Goal: Communication & Community: Answer question/provide support

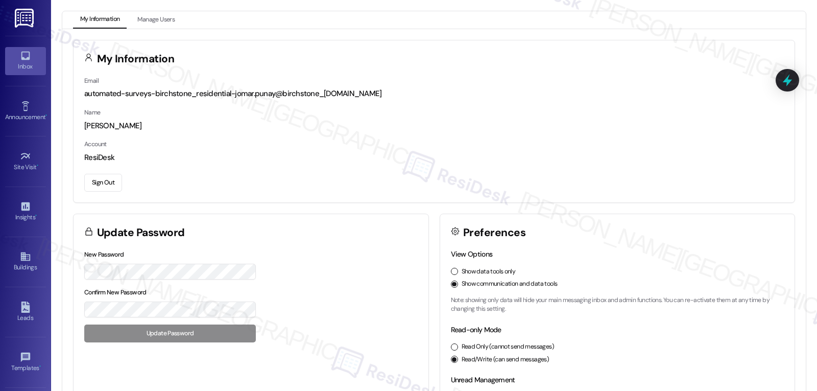
click at [22, 65] on div "Inbox" at bounding box center [25, 66] width 51 height 10
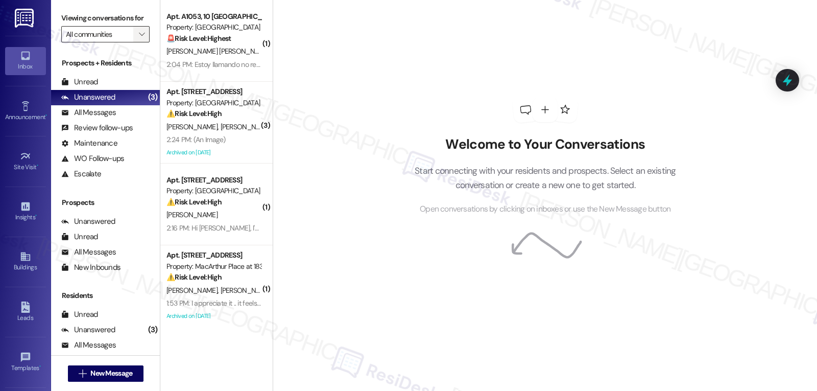
click at [137, 42] on span "" at bounding box center [142, 34] width 10 height 16
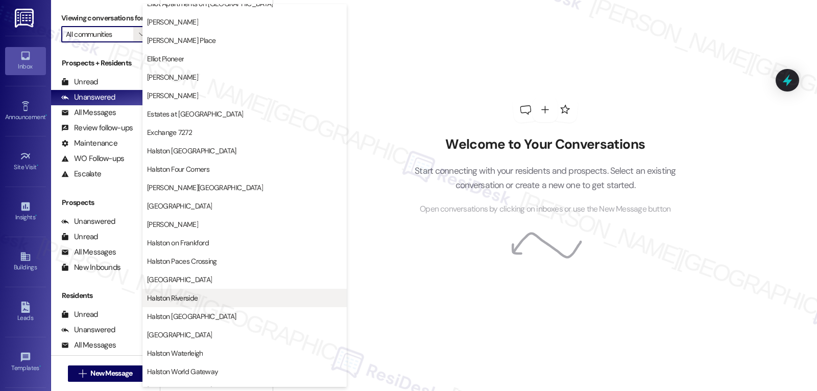
scroll to position [307, 0]
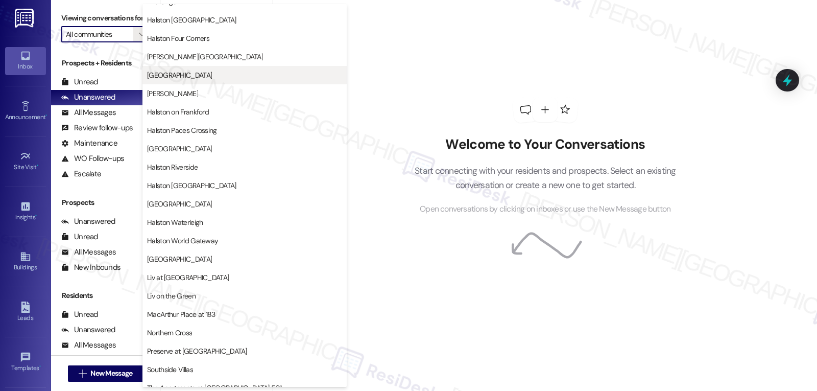
click at [187, 75] on span "[GEOGRAPHIC_DATA]" at bounding box center [179, 75] width 65 height 10
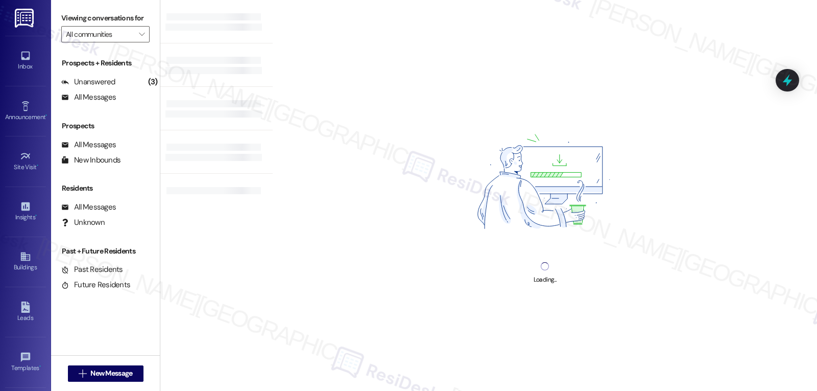
type input "[GEOGRAPHIC_DATA]"
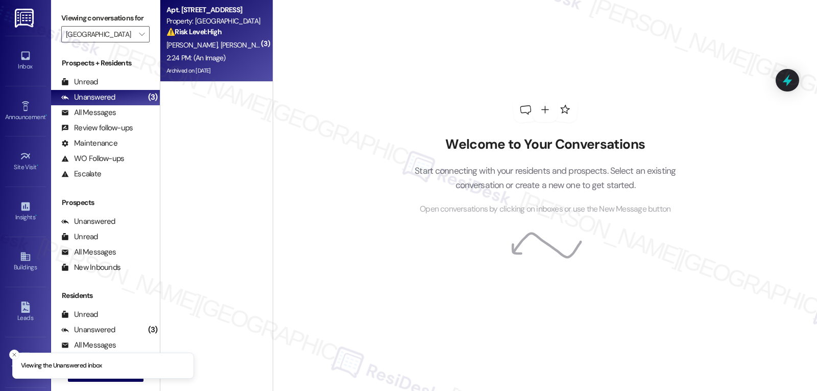
click at [274, 46] on span "[PERSON_NAME]" at bounding box center [299, 44] width 51 height 9
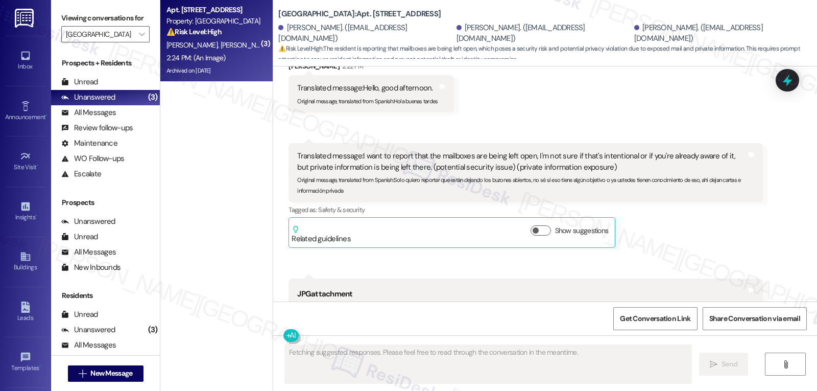
scroll to position [14661, 0]
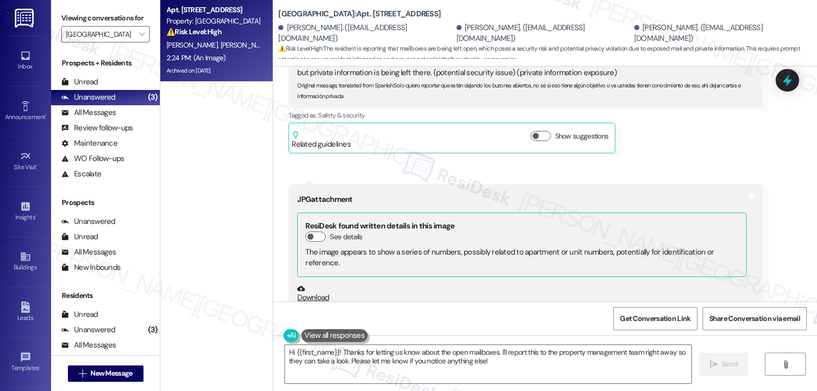
click at [358, 303] on button "Zoom image" at bounding box center [335, 354] width 77 height 102
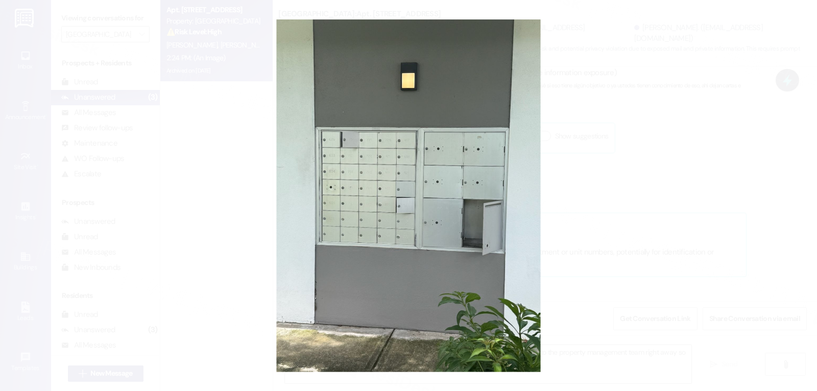
click at [649, 186] on button "Unzoom image" at bounding box center [408, 195] width 817 height 391
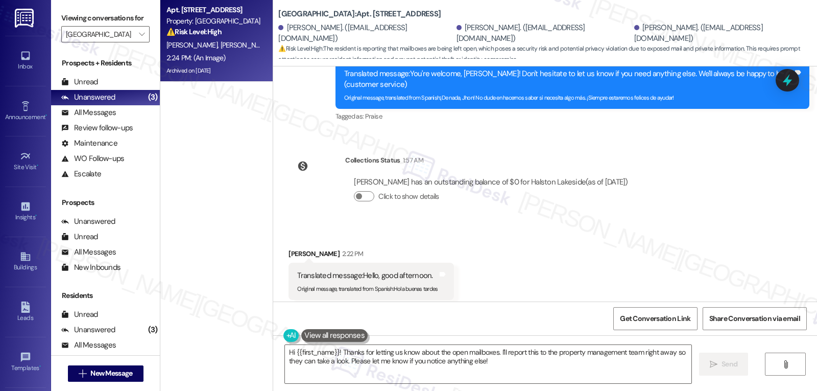
scroll to position [14354, 0]
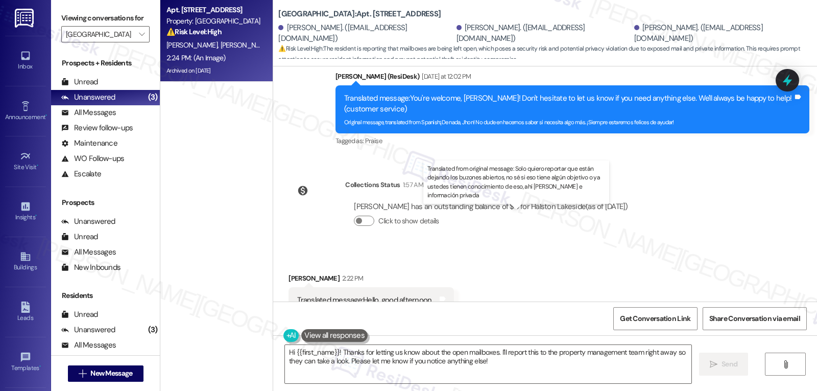
drag, startPoint x: 388, startPoint y: 236, endPoint x: 394, endPoint y: 247, distance: 12.4
click at [394, 385] on div "Original message, translated from Spanish : Solo quiero reportar que están deja…" at bounding box center [521, 396] width 449 height 22
copy sub "Solo quiero reportar que están dejando los buzones abiertos, no sé si eso tiene…"
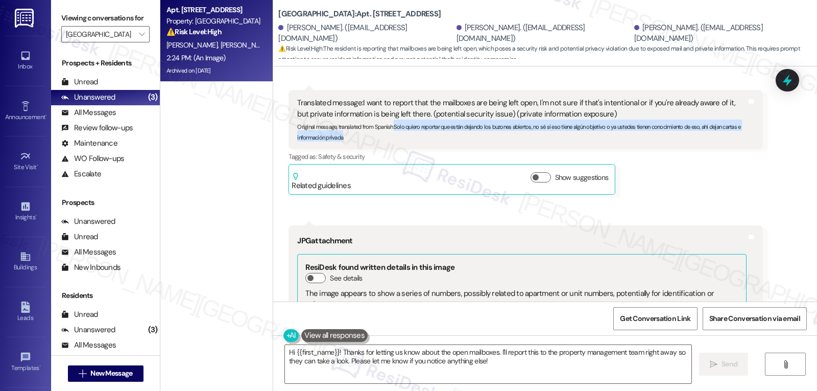
scroll to position [14661, 0]
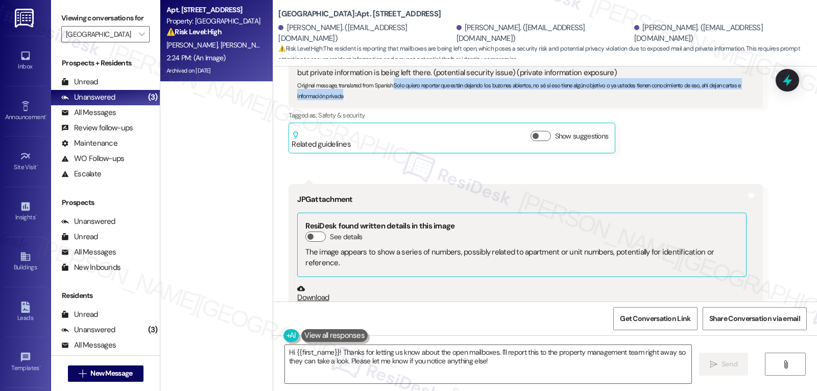
click at [333, 303] on button "Zoom image" at bounding box center [335, 354] width 77 height 102
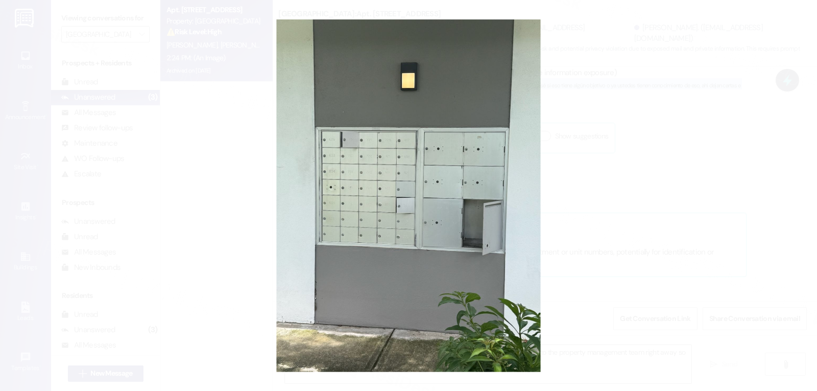
click at [651, 196] on button "Unzoom image" at bounding box center [408, 195] width 817 height 391
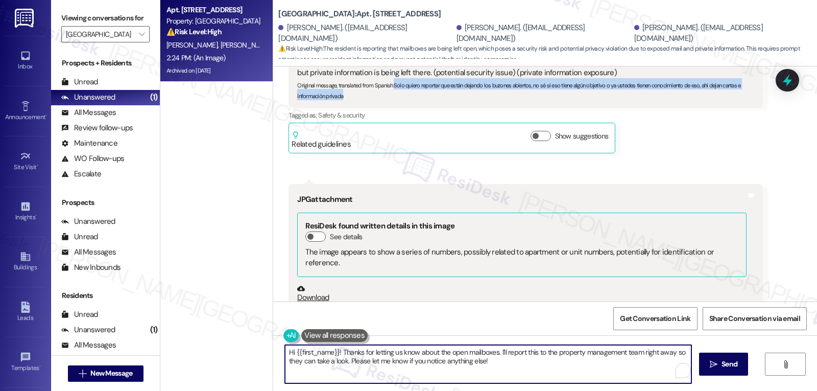
click at [285, 350] on textarea "Hi {{first_name}}! Thanks for letting us know about the open mailboxes. I'll re…" at bounding box center [488, 364] width 407 height 38
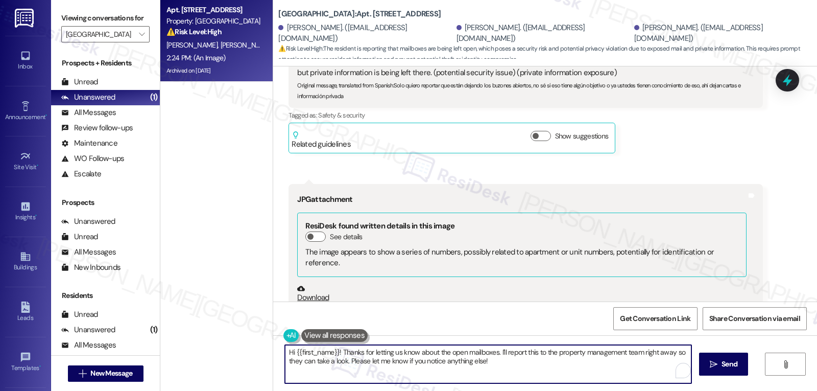
click at [285, 350] on textarea "Hi {{first_name}}! Thanks for letting us know about the open mailboxes. I'll re…" at bounding box center [488, 364] width 407 height 38
drag, startPoint x: 408, startPoint y: 353, endPoint x: 817, endPoint y: 415, distance: 413.4
click at [817, 390] on html "Inbox Go to Inbox Announcement • Send A Text Announcement Site Visit • Go to Si…" at bounding box center [408, 195] width 817 height 391
paste textarea "about the mailboxes being left open and the privacy risk that poses."
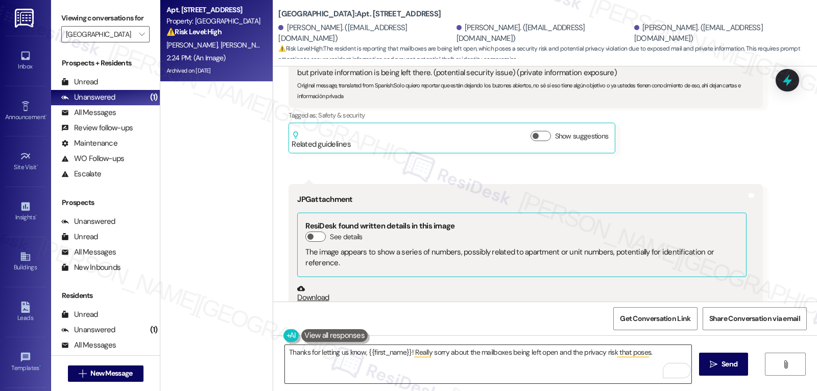
click at [671, 350] on textarea "Thanks for letting us know, {{first_name}}! Really sorry about the mailboxes be…" at bounding box center [488, 364] width 407 height 38
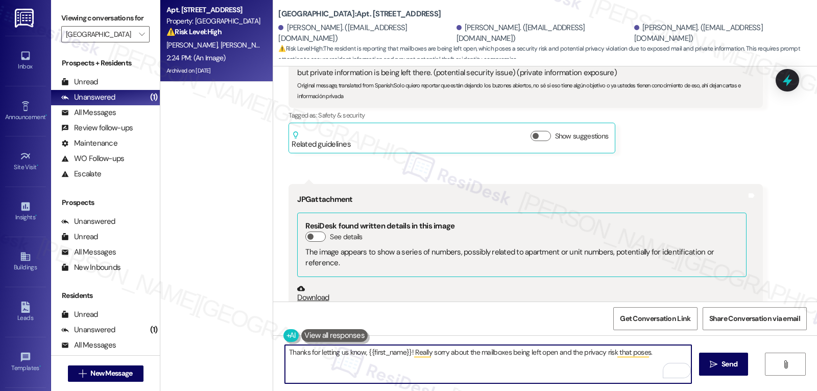
paste textarea "Have you noticed if this happens at a certain time of day or after mail is deli…"
type textarea "Thanks for letting us know, {{first_name}}! Really sorry about the mailboxes be…"
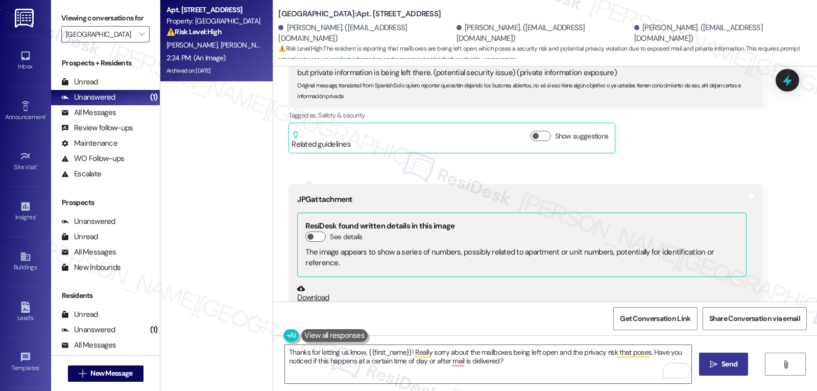
click at [712, 367] on icon "" at bounding box center [714, 364] width 8 height 8
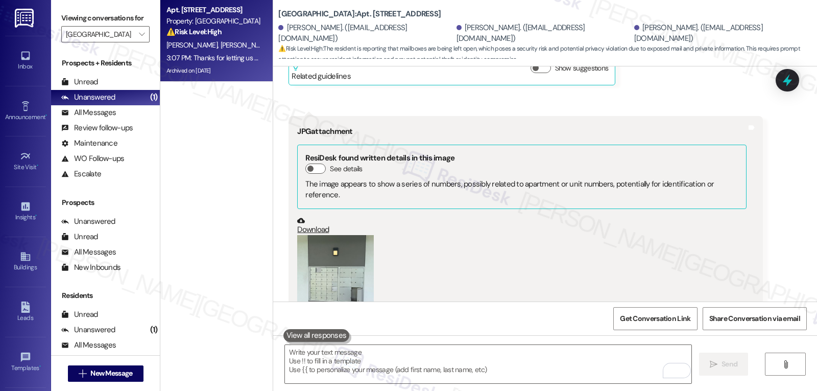
scroll to position [14743, 0]
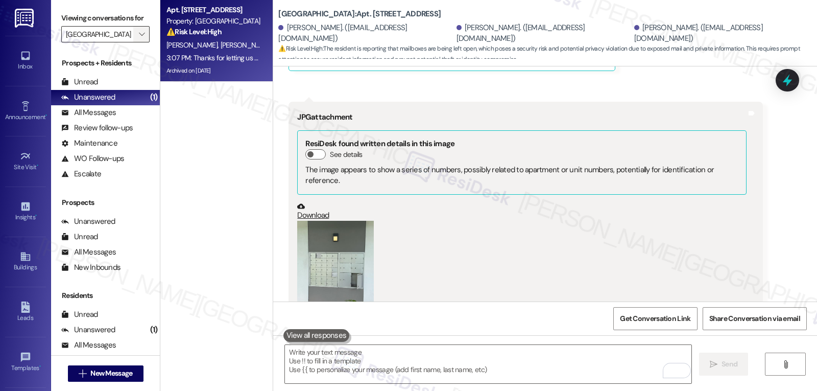
click at [137, 42] on span "" at bounding box center [142, 34] width 10 height 16
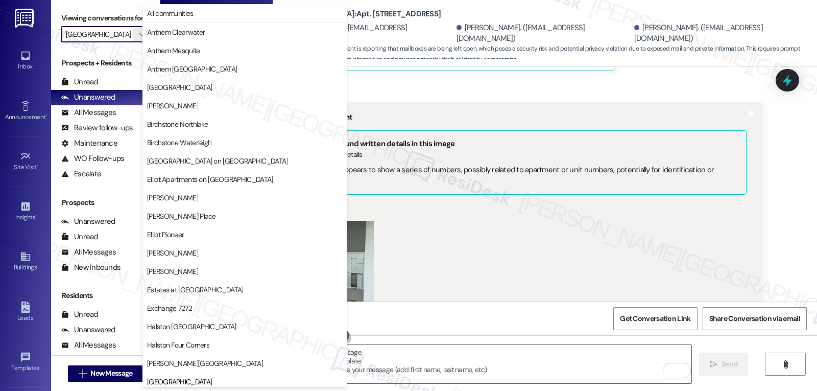
scroll to position [350, 0]
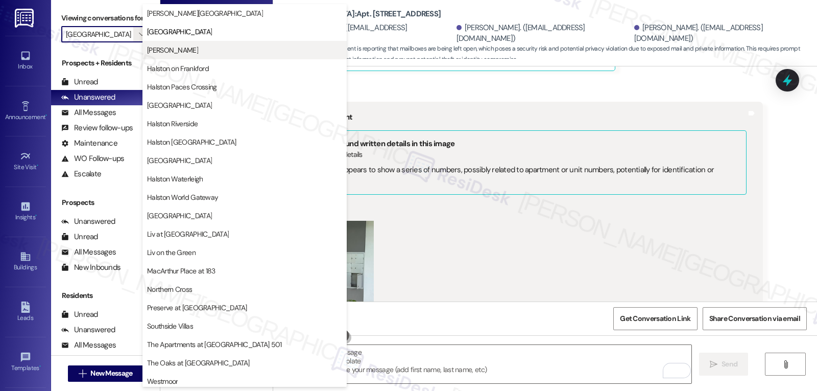
click at [198, 52] on span "[PERSON_NAME]" at bounding box center [172, 50] width 51 height 10
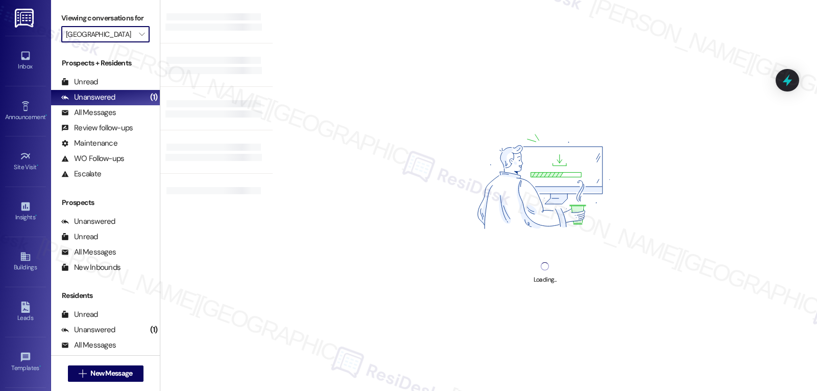
type input "[PERSON_NAME]"
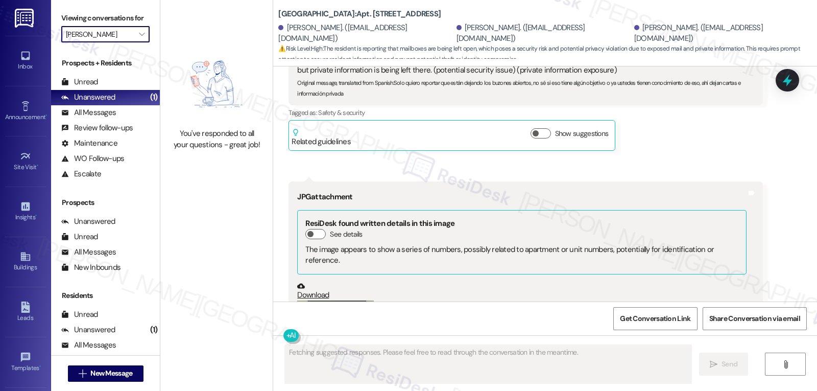
scroll to position [14660, 0]
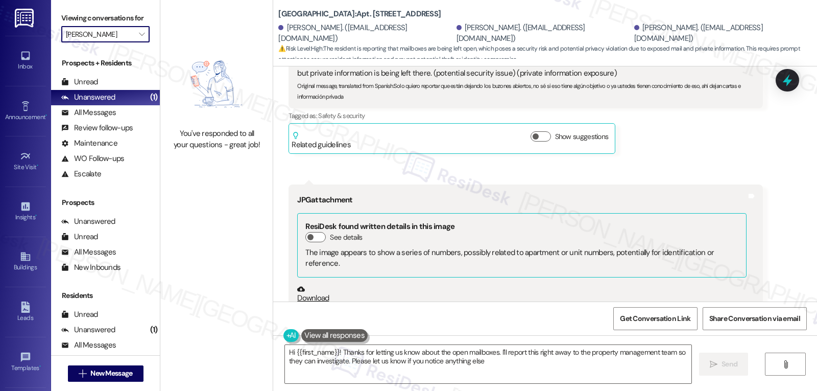
type textarea "Hi {{first_name}}! Thanks for letting us know about the open mailboxes. I'll re…"
click at [137, 42] on span "" at bounding box center [142, 34] width 10 height 16
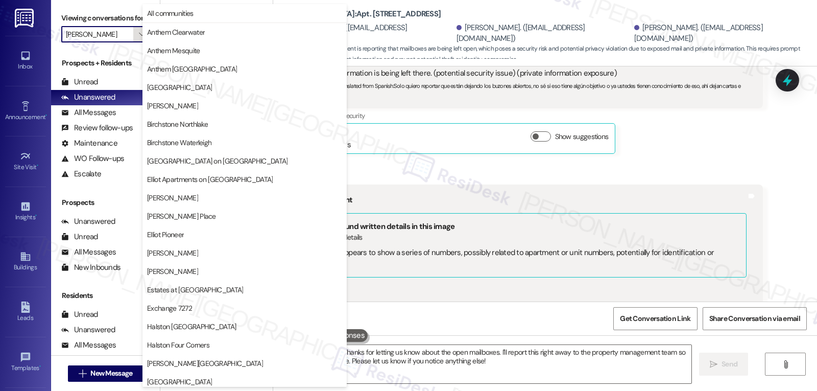
scroll to position [350, 0]
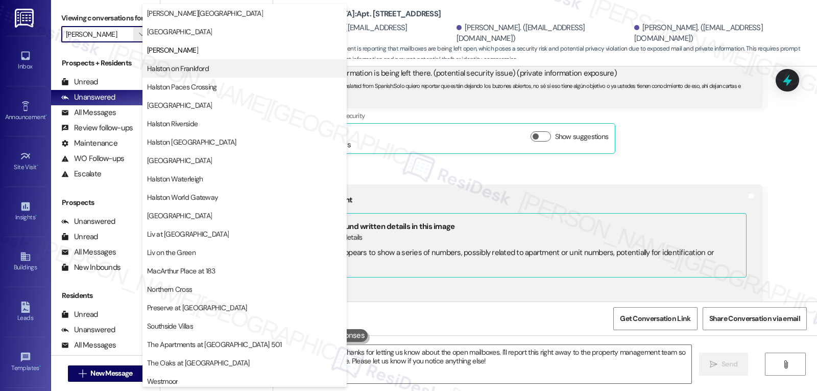
click at [203, 73] on span "Halston on Frankford" at bounding box center [178, 68] width 62 height 10
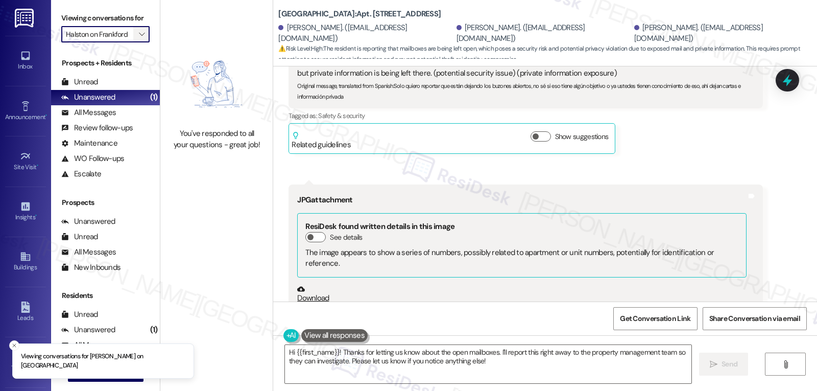
click at [139, 38] on icon "" at bounding box center [142, 34] width 6 height 8
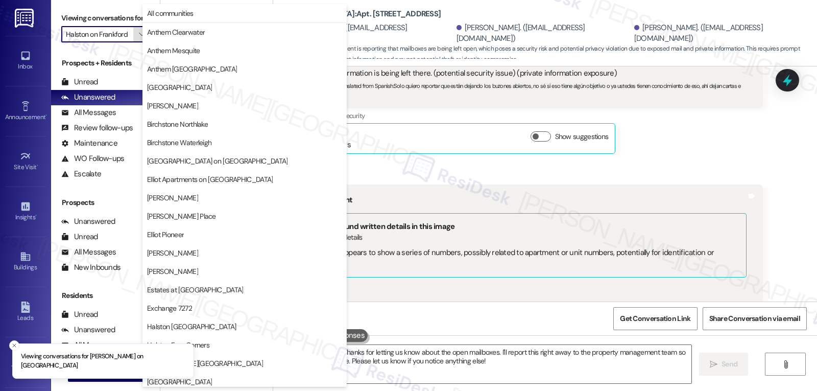
scroll to position [350, 0]
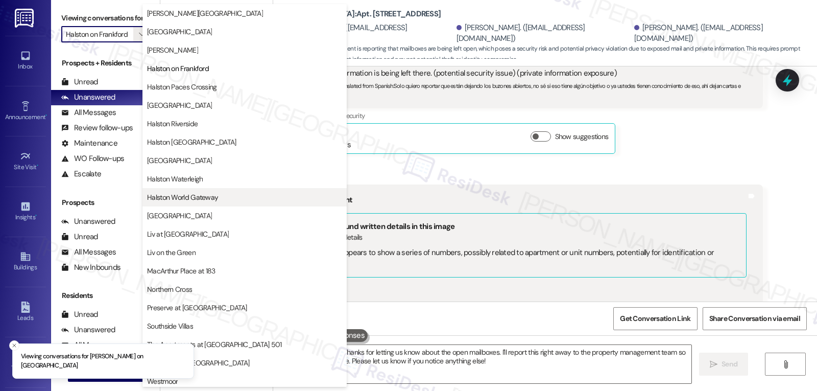
click at [220, 201] on span "Halston World Gateway" at bounding box center [244, 197] width 195 height 10
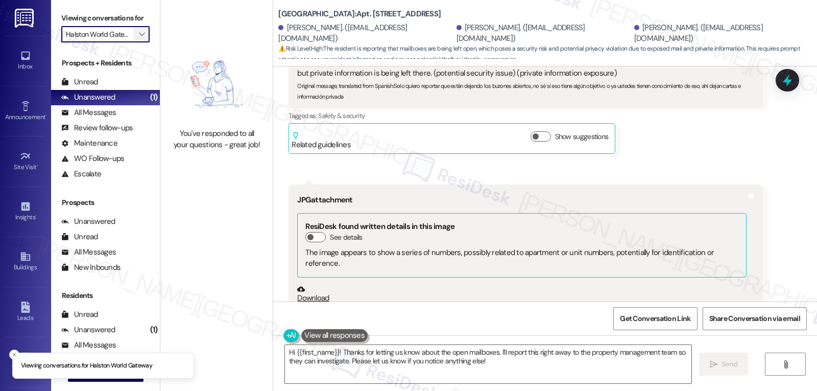
click at [139, 38] on icon "" at bounding box center [142, 34] width 6 height 8
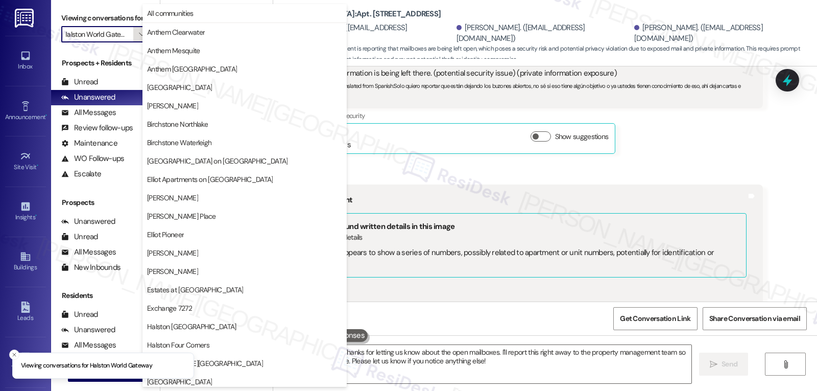
scroll to position [354, 0]
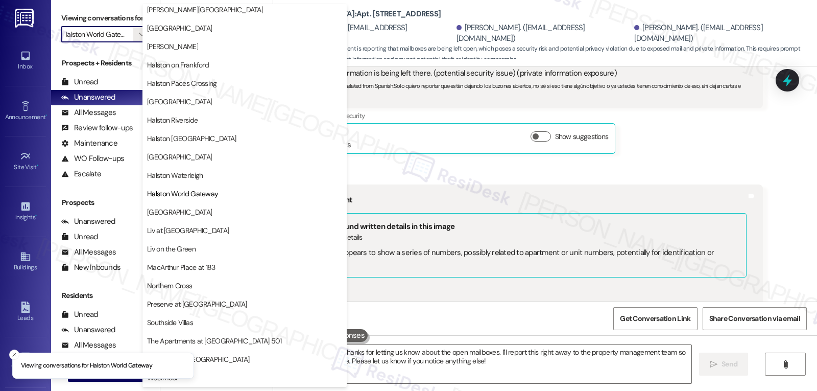
click at [188, 213] on span "[GEOGRAPHIC_DATA]" at bounding box center [244, 212] width 195 height 10
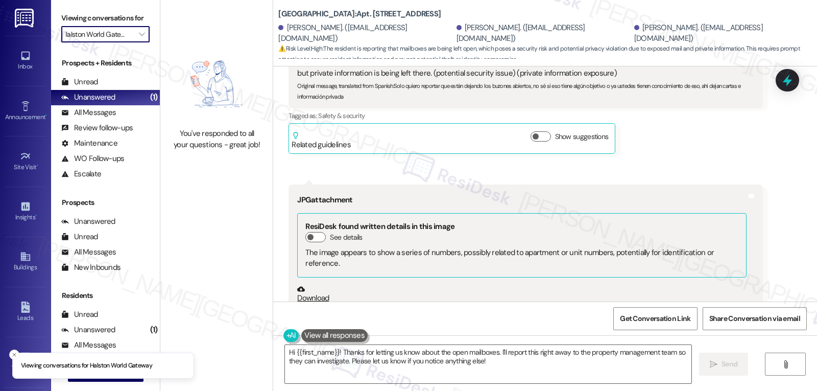
type input "[GEOGRAPHIC_DATA]"
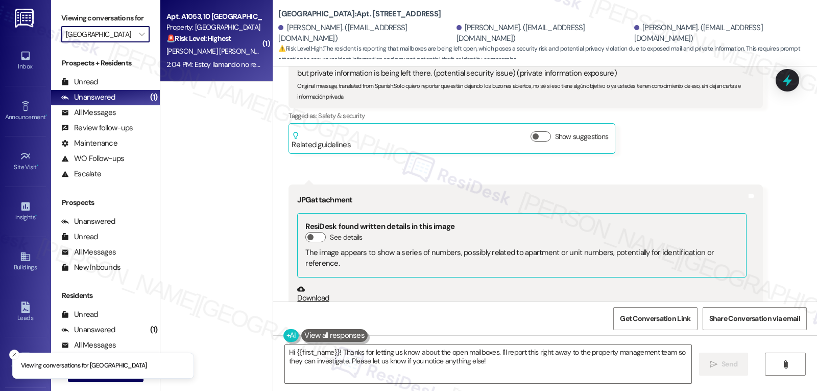
click at [219, 65] on div "2:04 PM: Estoy llamando no responden 2:04 PM: Estoy llamando no responden" at bounding box center [225, 64] width 116 height 9
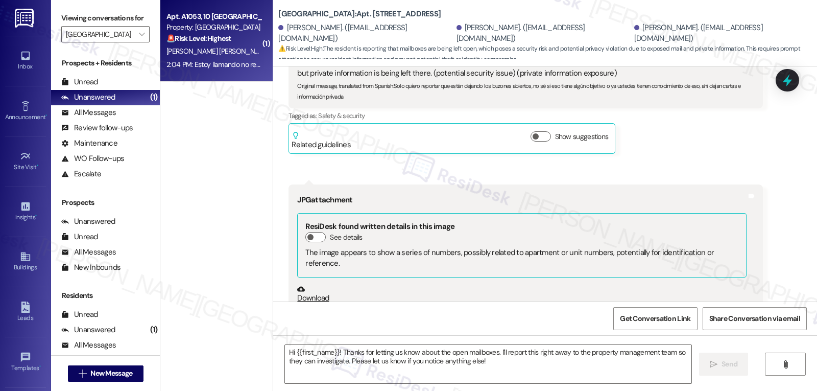
type textarea "Fetching suggested responses. Please feel free to read through the conversation…"
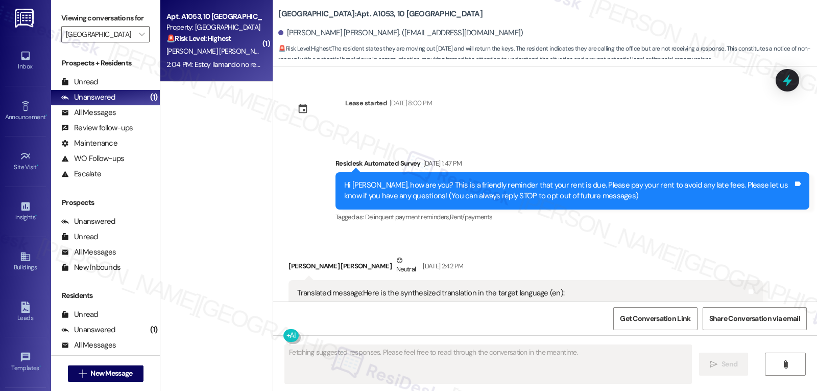
scroll to position [10312, 0]
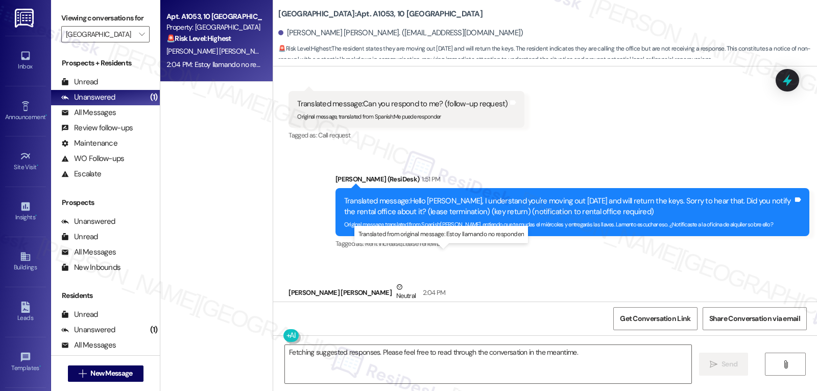
drag, startPoint x: 388, startPoint y: 267, endPoint x: 544, endPoint y: 265, distance: 155.8
click at [544, 325] on div "Original message, translated from Spanish : Estoy llamando no responden" at bounding box center [453, 330] width 312 height 11
click at [559, 364] on textarea "Fetching suggested responses. Please feel free to read through the conversation…" at bounding box center [488, 364] width 407 height 38
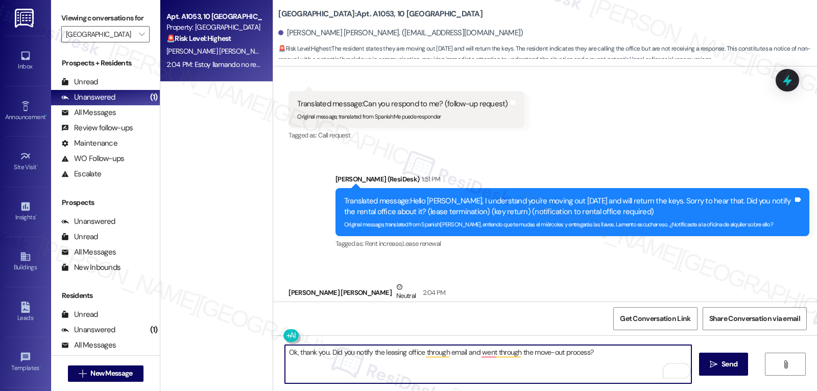
click at [321, 353] on textarea "Ok, thank you. Did you notify the leasing office through email and went through…" at bounding box center [488, 364] width 407 height 38
click at [620, 352] on textarea "Ok, thank you, [PERSON_NAME]. Did you notify the leasing office through email a…" at bounding box center [488, 364] width 407 height 38
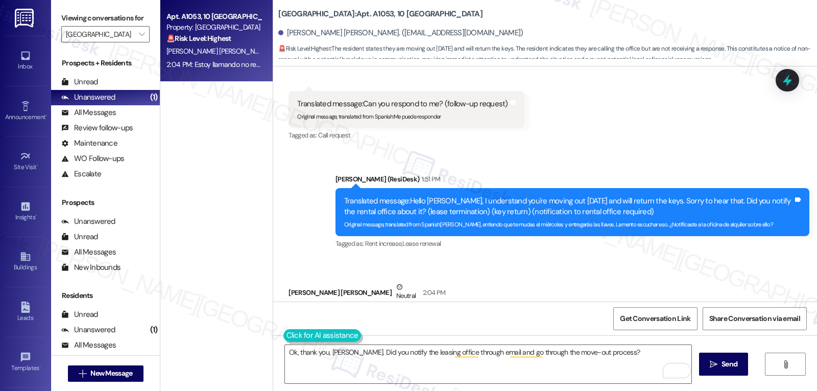
click at [284, 334] on button at bounding box center [323, 335] width 78 height 13
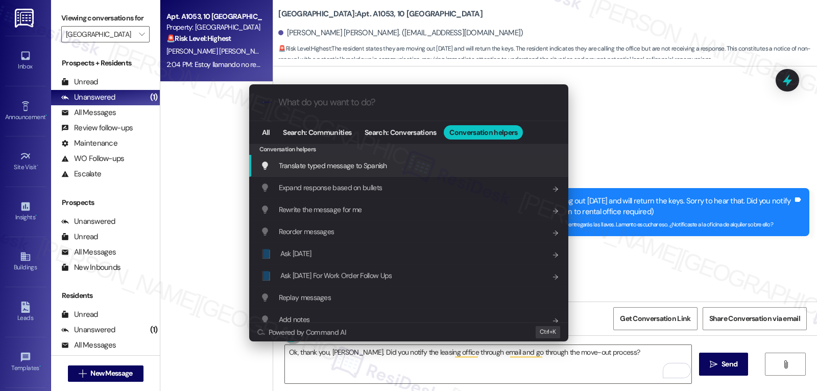
click at [379, 165] on span "Translate typed message to Spanish" at bounding box center [333, 165] width 108 height 9
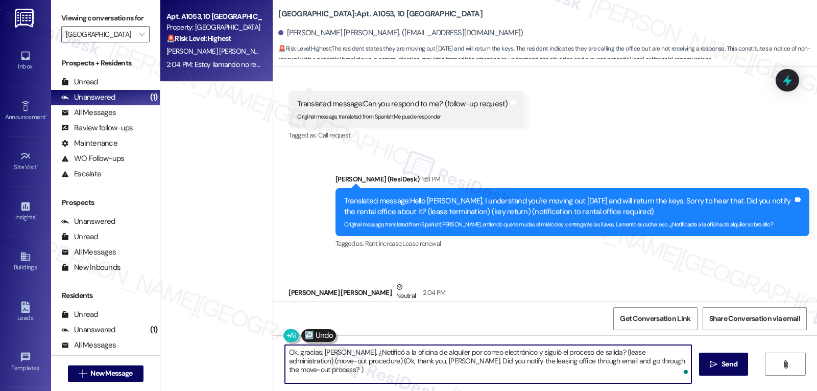
drag, startPoint x: 593, startPoint y: 354, endPoint x: 692, endPoint y: 415, distance: 115.8
click at [692, 390] on html "Inbox Go to Inbox Announcement • Send A Text Announcement Site Visit • Go to Si…" at bounding box center [408, 195] width 817 height 391
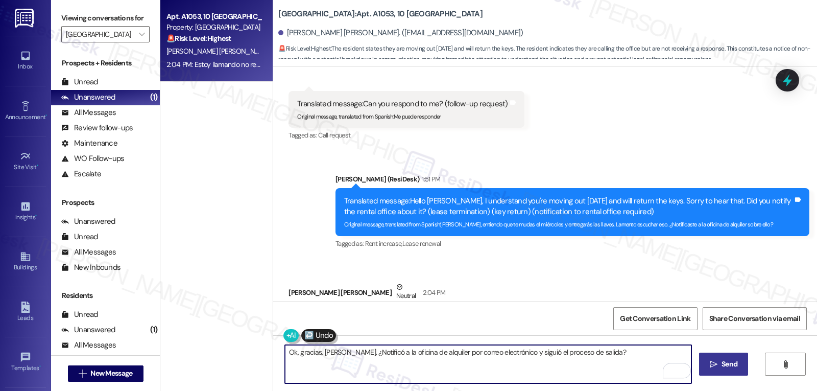
type textarea "Ok, gracias, [PERSON_NAME]. ¿Notificó a la oficina de alquiler por correo elect…"
click at [711, 362] on icon "" at bounding box center [714, 364] width 8 height 8
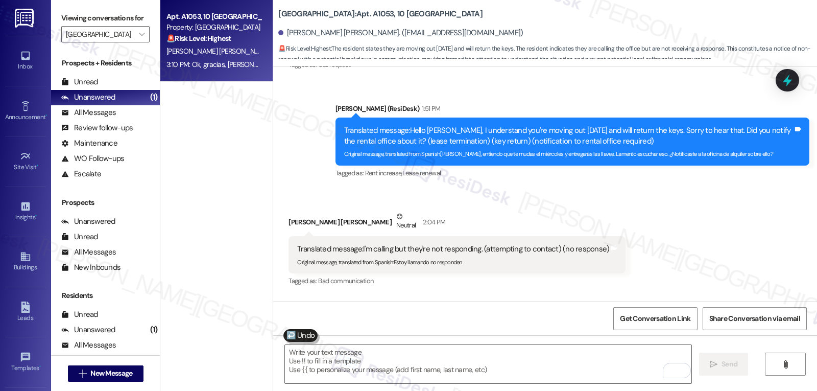
scroll to position [10383, 0]
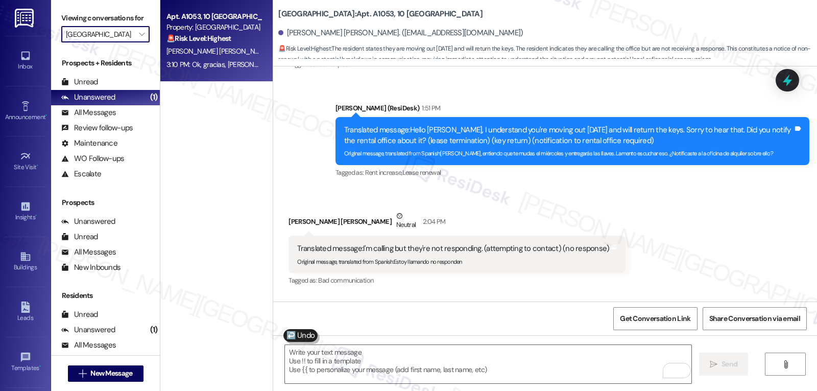
click at [124, 42] on input "[GEOGRAPHIC_DATA]" at bounding box center [99, 34] width 67 height 16
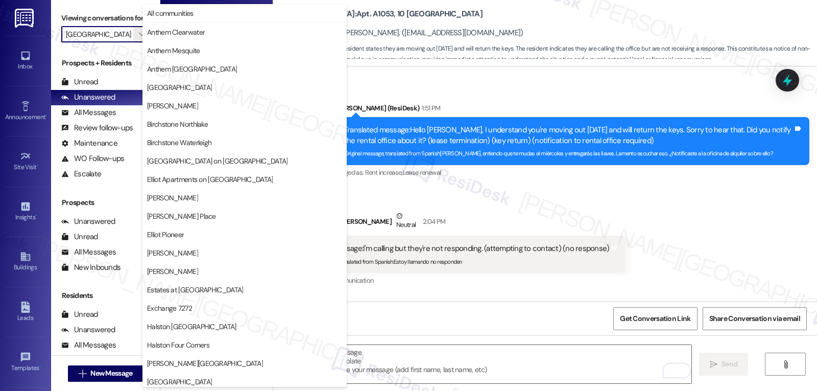
scroll to position [354, 0]
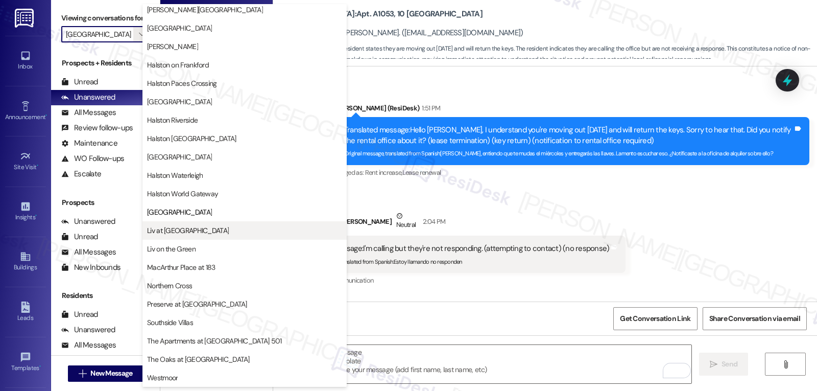
click at [192, 236] on button "Liv at [GEOGRAPHIC_DATA]" at bounding box center [245, 230] width 204 height 18
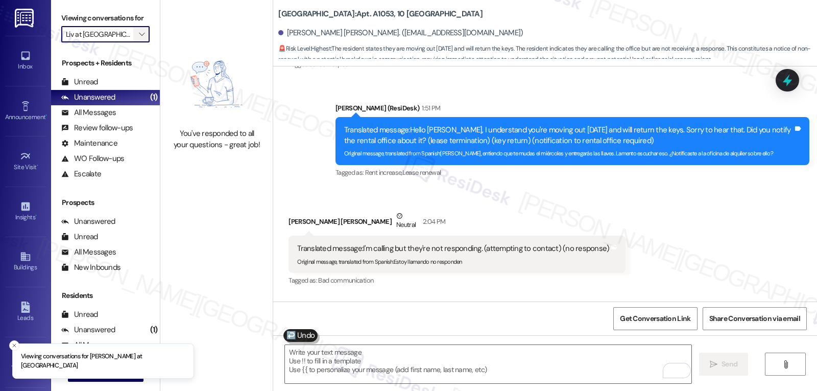
click at [137, 42] on span "" at bounding box center [142, 34] width 10 height 16
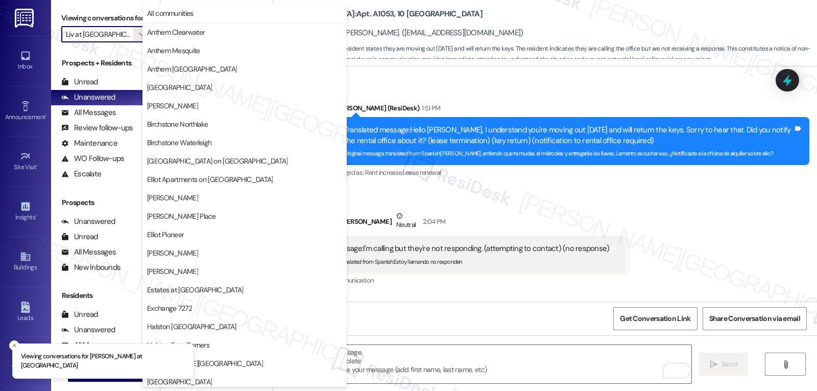
scroll to position [354, 0]
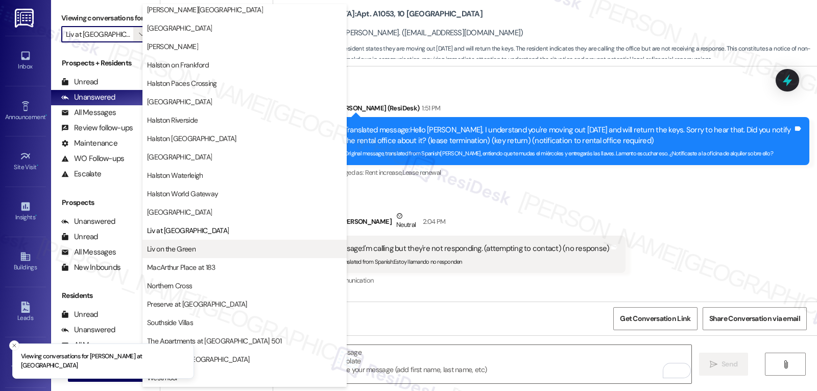
click at [207, 250] on span "Liv on the Green" at bounding box center [244, 249] width 195 height 10
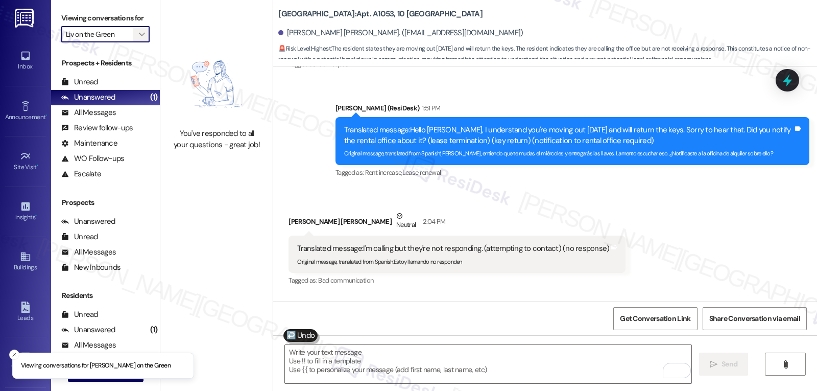
click at [142, 42] on button "" at bounding box center [141, 34] width 16 height 16
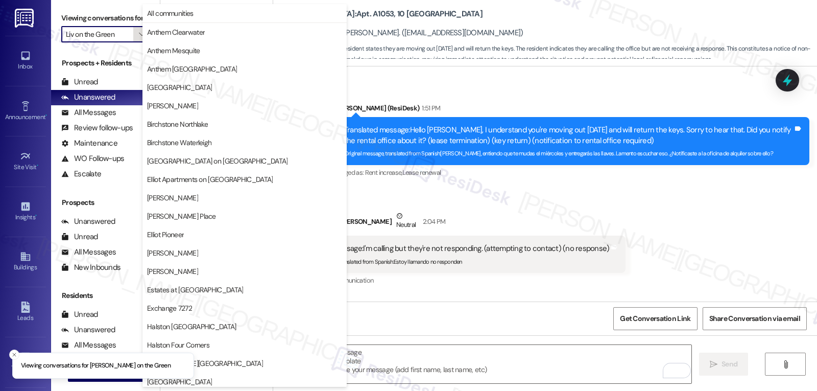
scroll to position [354, 0]
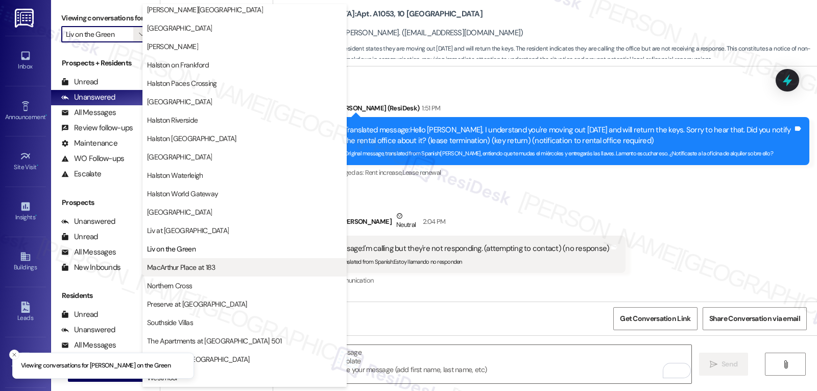
click at [202, 268] on span "MacArthur Place at 183" at bounding box center [181, 267] width 68 height 10
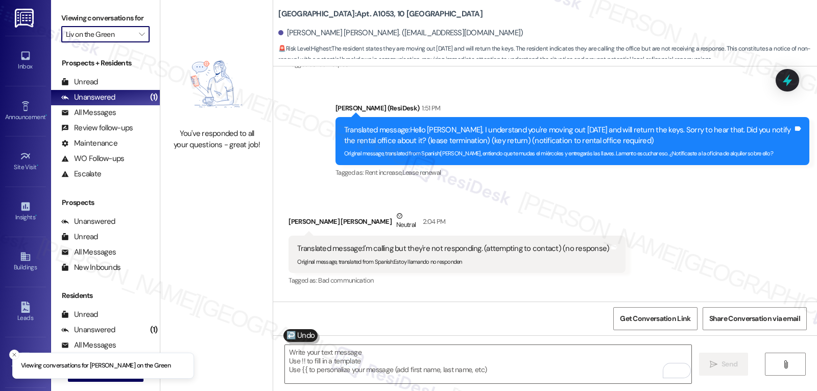
type input "MacArthur Place at 183"
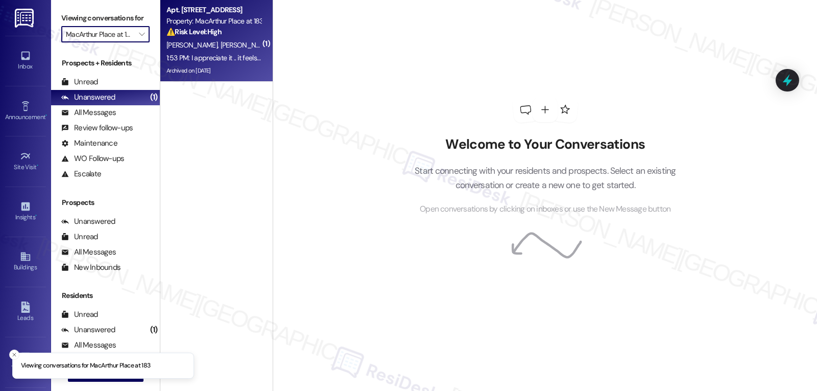
click at [221, 45] on span "[PERSON_NAME]" at bounding box center [246, 44] width 51 height 9
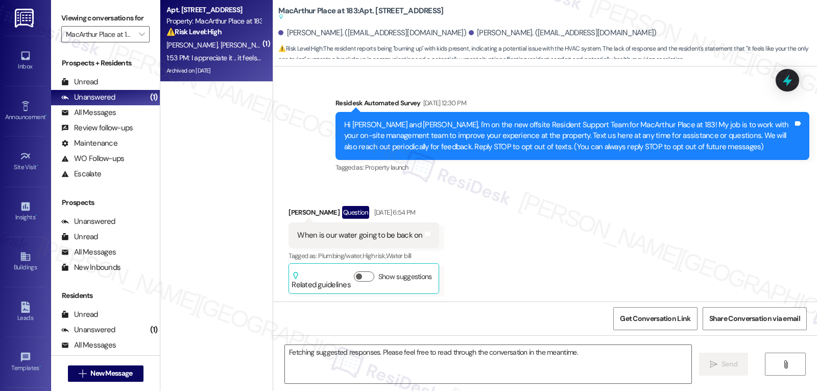
scroll to position [13369, 0]
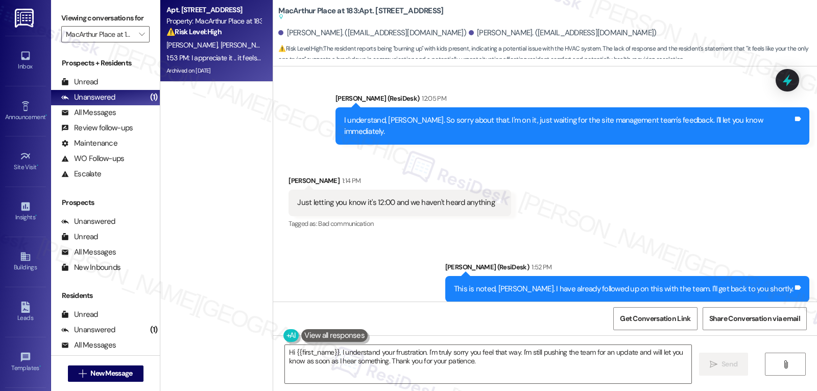
click at [536, 325] on div "Received via SMS [PERSON_NAME] 1:53 PM I appreciate it .. it feels like your th…" at bounding box center [545, 368] width 544 height 86
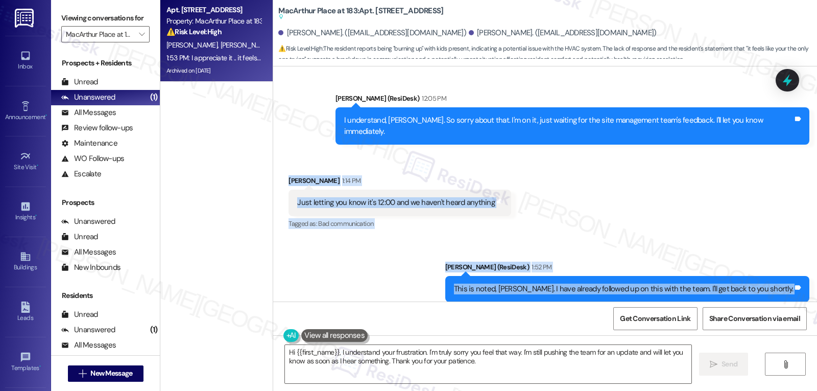
drag, startPoint x: 279, startPoint y: 73, endPoint x: 478, endPoint y: 269, distance: 278.9
click at [478, 269] on div "Survey, sent via SMS Residesk Automated Survey [DATE] 12:30 PM Hi [PERSON_NAME]…" at bounding box center [545, 183] width 544 height 235
copy div "[PERSON_NAME] 1:14 PM Just letting you know it's 12:00 and we haven't heard any…"
click at [539, 367] on textarea "Hi {{first_name}}, I understand your frustration. I'm truly sorry you feel that…" at bounding box center [488, 364] width 407 height 38
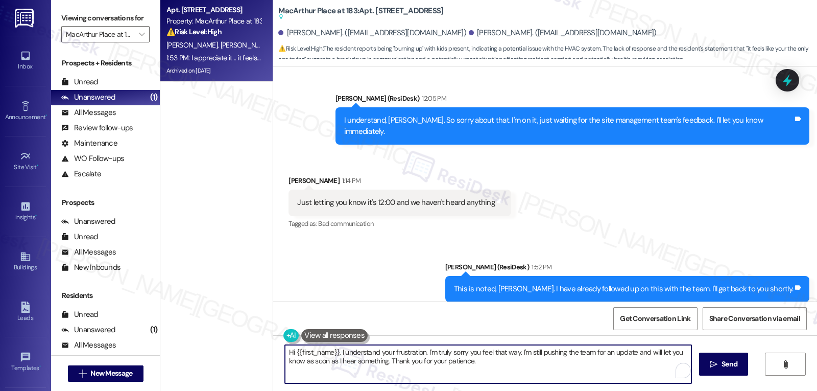
paste textarea "Thanks, [PERSON_NAME]—that means a lot. I’ll keep following up until we have an…"
click at [327, 355] on textarea "Thanks, [PERSON_NAME]—that means a lot. I’ll keep following up until we have an…" at bounding box center [488, 364] width 407 height 38
type textarea "Thanks, [PERSON_NAME]. That means a lot. I’ll keep following up until we have a…"
click at [711, 365] on icon "" at bounding box center [714, 364] width 8 height 8
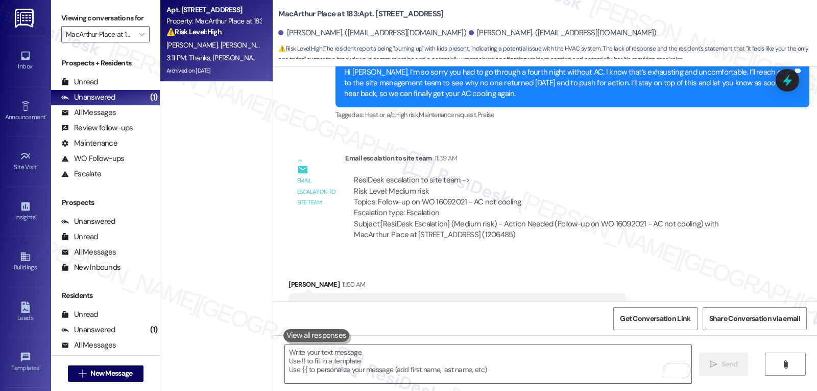
scroll to position [12798, 0]
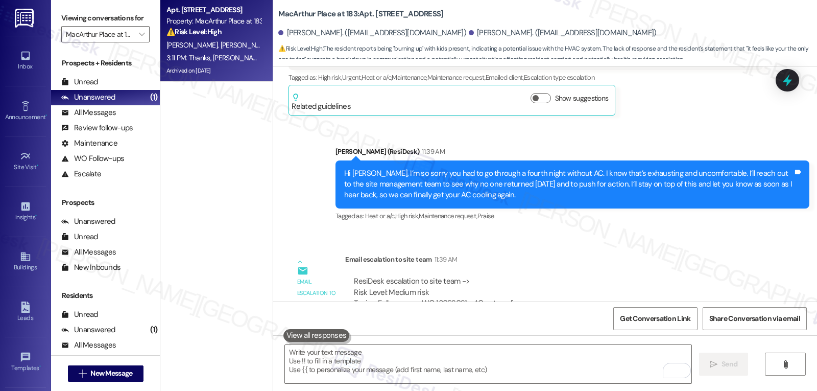
drag, startPoint x: 546, startPoint y: 237, endPoint x: 685, endPoint y: 235, distance: 139.0
click at [685, 320] on div "Subject: [ResiDesk Escalation] (Medium risk) - Action Needed (Follow-up on WO 1…" at bounding box center [554, 331] width 400 height 22
copy div "Follow-up on WO 16092021 - AC not cooling"
click at [790, 76] on icon at bounding box center [787, 80] width 17 height 17
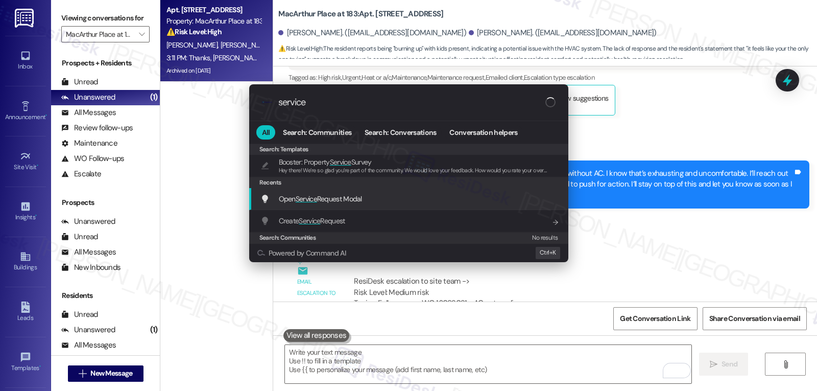
type input "service"
click at [334, 206] on div "Open Service Request Modal Add shortcut" at bounding box center [408, 199] width 319 height 22
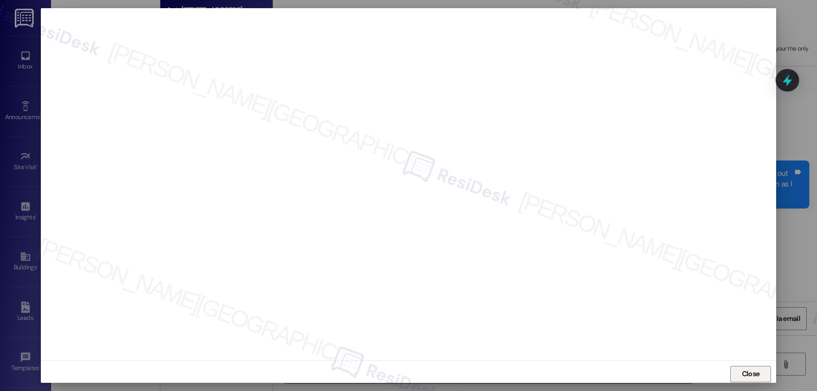
click at [747, 374] on span "Close" at bounding box center [751, 373] width 18 height 11
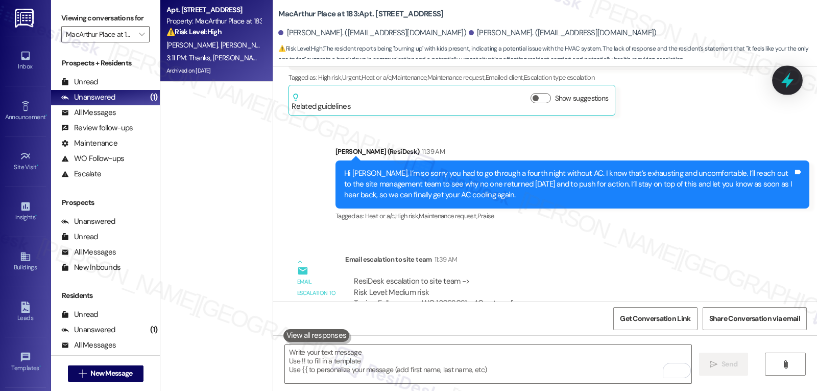
click at [787, 68] on div at bounding box center [787, 79] width 31 height 29
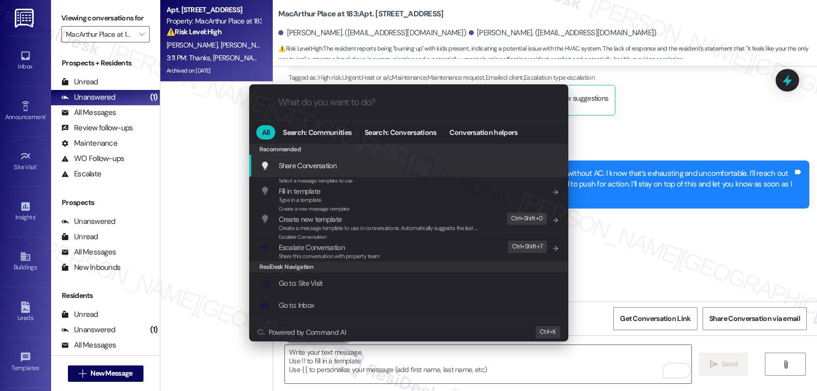
click at [719, 177] on div ".cls-1{fill:#0a055f;}.cls-2{fill:#0cc4c4;} resideskLogoBlueOrange All Search: C…" at bounding box center [408, 195] width 817 height 391
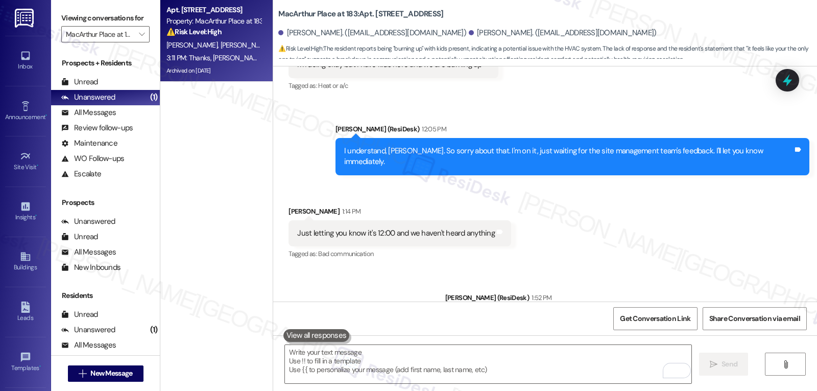
scroll to position [13411, 0]
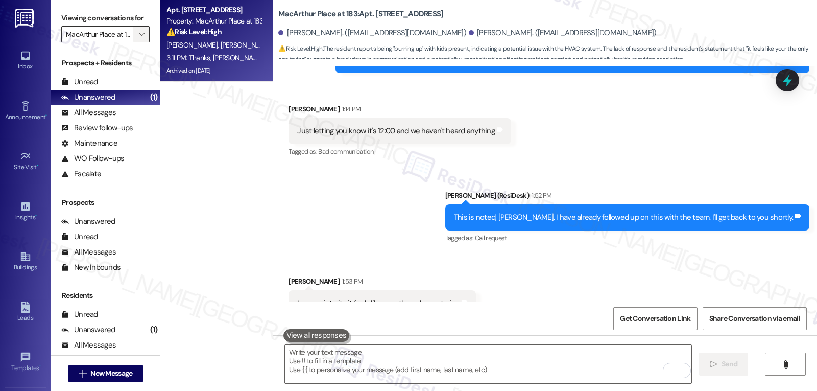
click at [137, 42] on span "" at bounding box center [142, 34] width 10 height 16
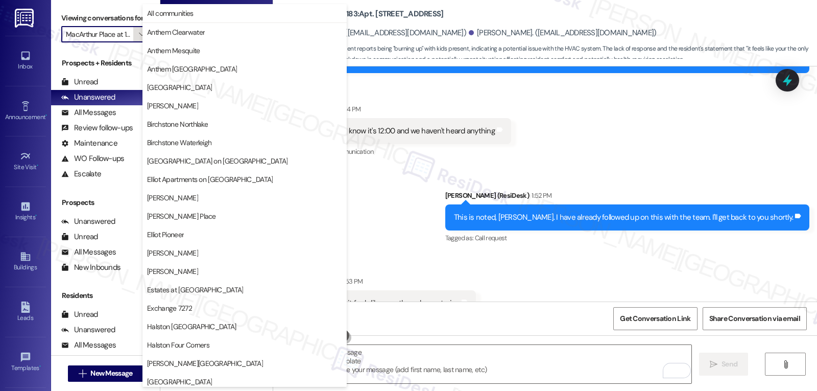
scroll to position [354, 0]
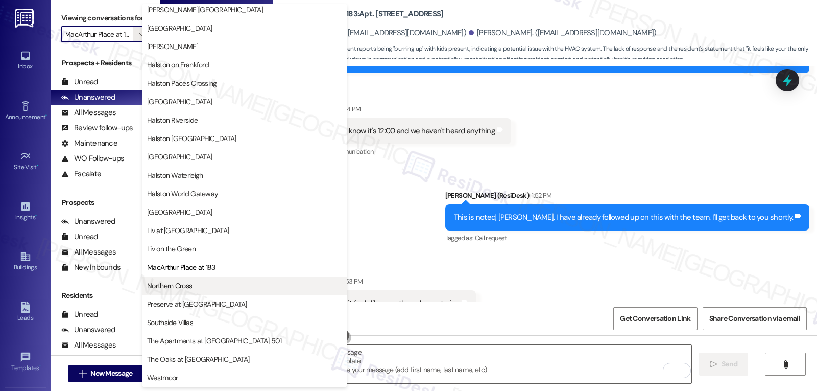
click at [200, 289] on span "Northern Cross" at bounding box center [244, 285] width 195 height 10
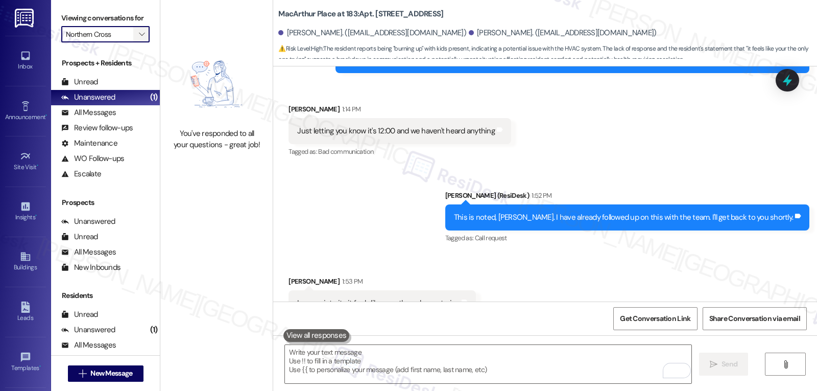
click at [137, 42] on span "" at bounding box center [142, 34] width 10 height 16
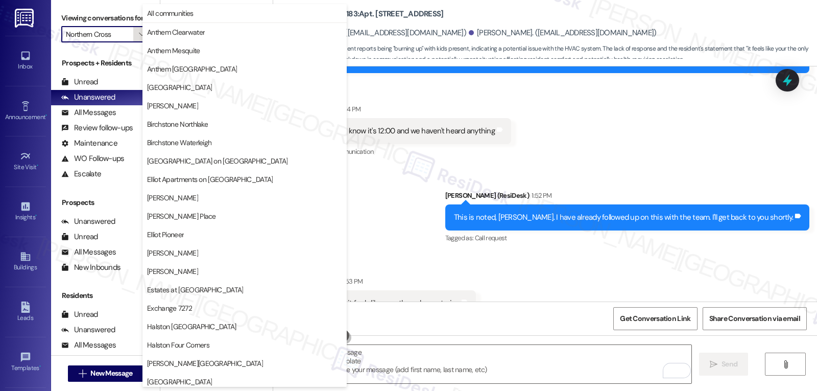
scroll to position [354, 0]
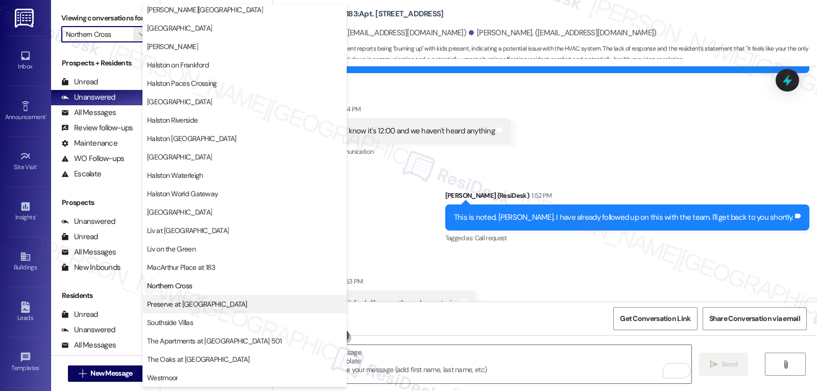
click at [203, 308] on span "Preserve at [GEOGRAPHIC_DATA]" at bounding box center [197, 304] width 100 height 10
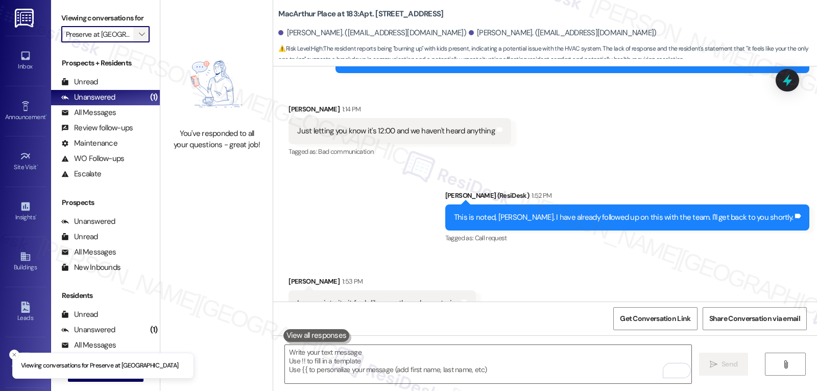
click at [139, 38] on icon "" at bounding box center [142, 34] width 6 height 8
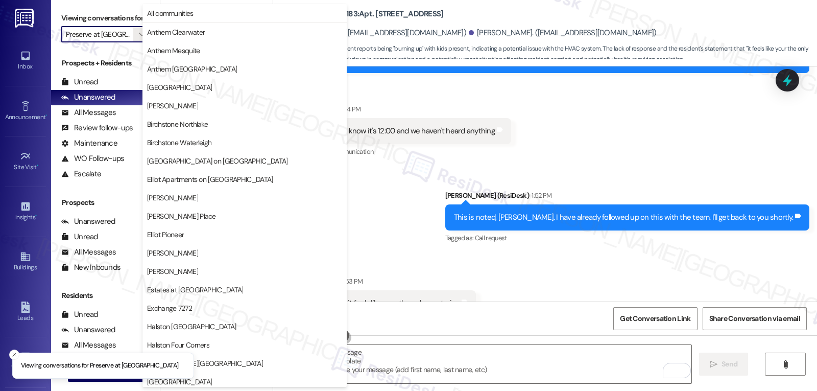
scroll to position [354, 0]
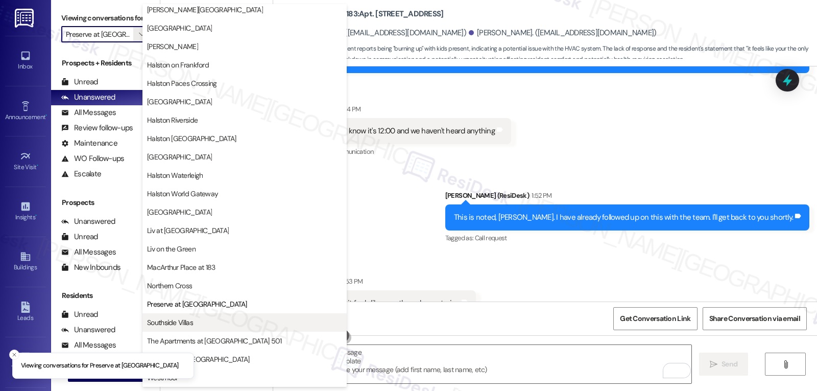
click at [219, 322] on span "Southside Villas" at bounding box center [244, 322] width 195 height 10
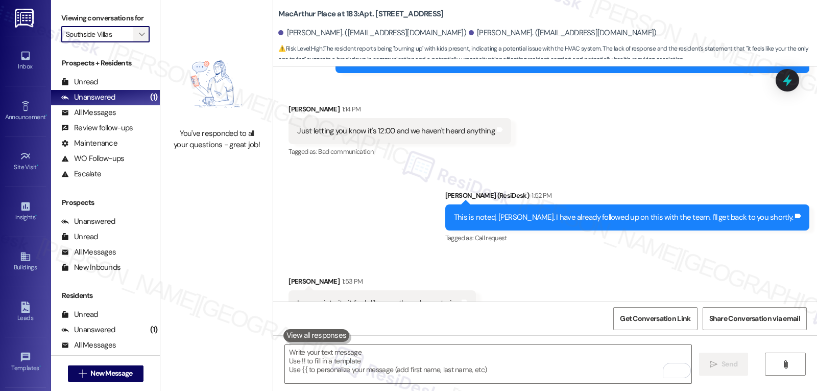
click at [139, 38] on icon "" at bounding box center [142, 34] width 6 height 8
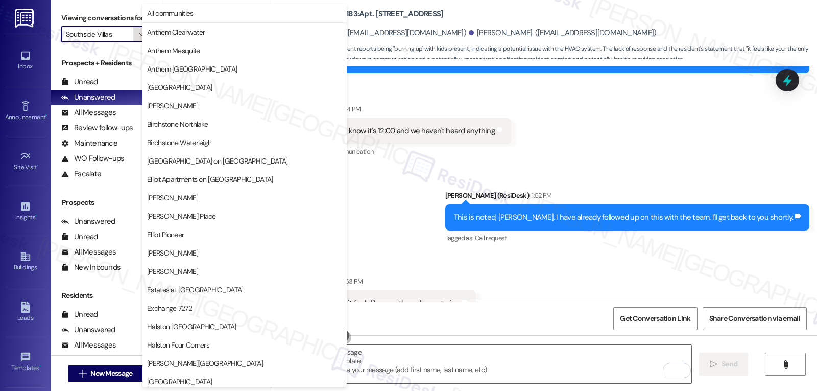
scroll to position [354, 0]
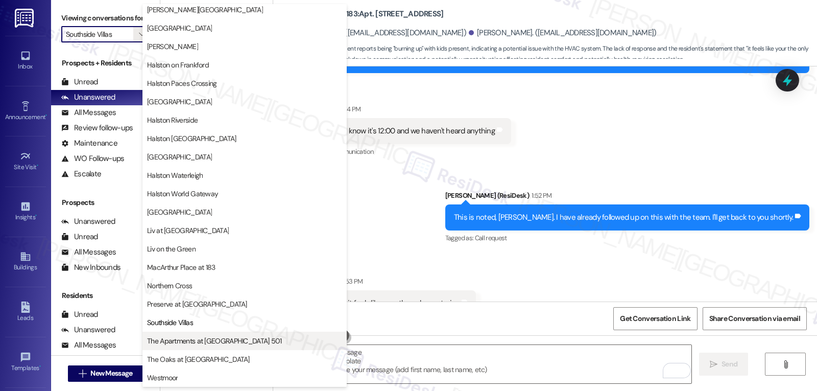
click at [206, 344] on span "The Apartments at [GEOGRAPHIC_DATA] 501" at bounding box center [214, 341] width 135 height 10
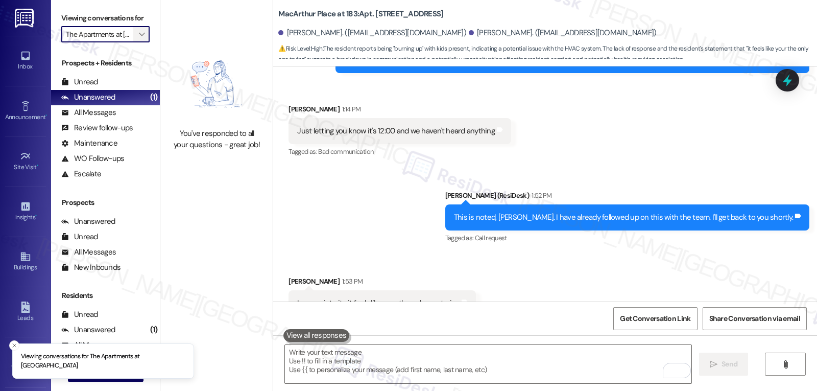
click at [137, 42] on span "" at bounding box center [142, 34] width 10 height 16
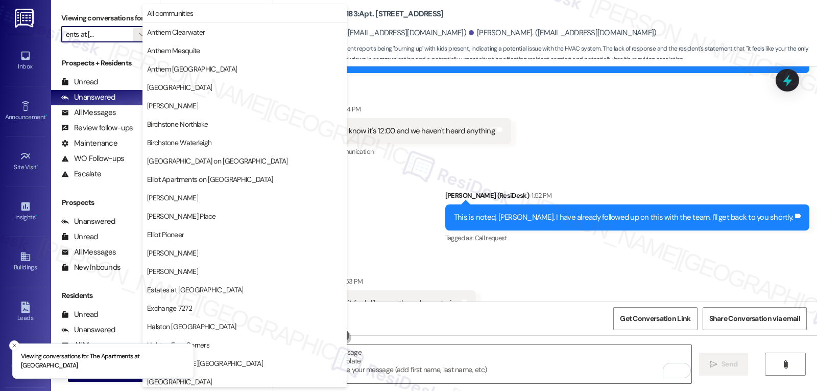
scroll to position [354, 0]
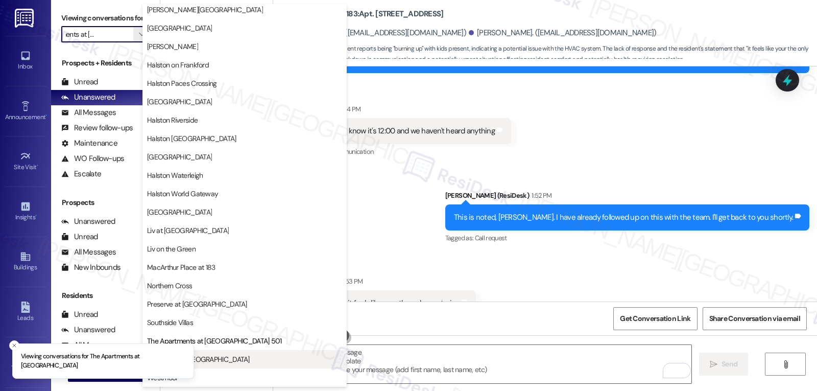
click at [240, 358] on span "The Oaks at [GEOGRAPHIC_DATA]" at bounding box center [244, 359] width 195 height 10
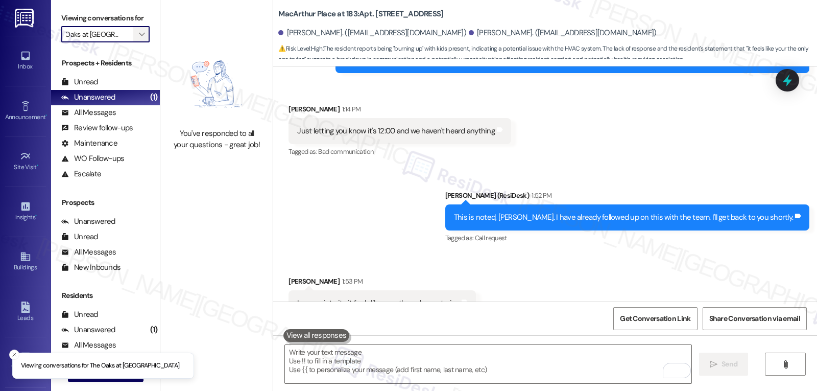
click at [139, 38] on icon "" at bounding box center [142, 34] width 6 height 8
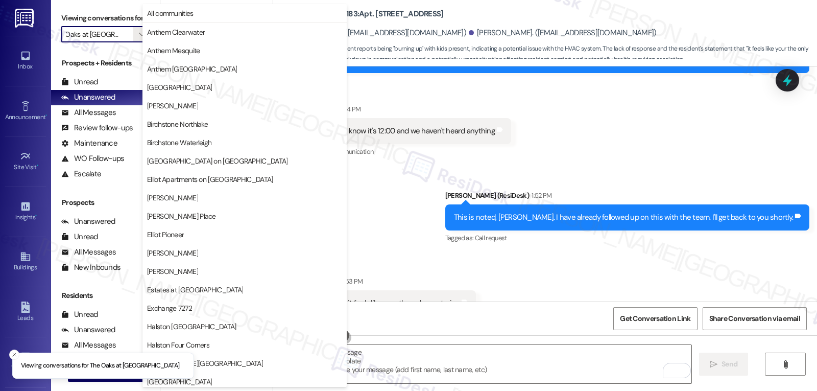
scroll to position [354, 0]
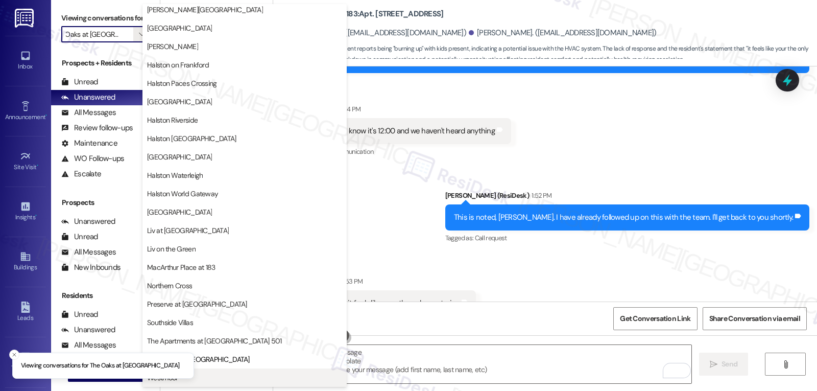
click at [234, 380] on span "Westmoor" at bounding box center [244, 377] width 195 height 10
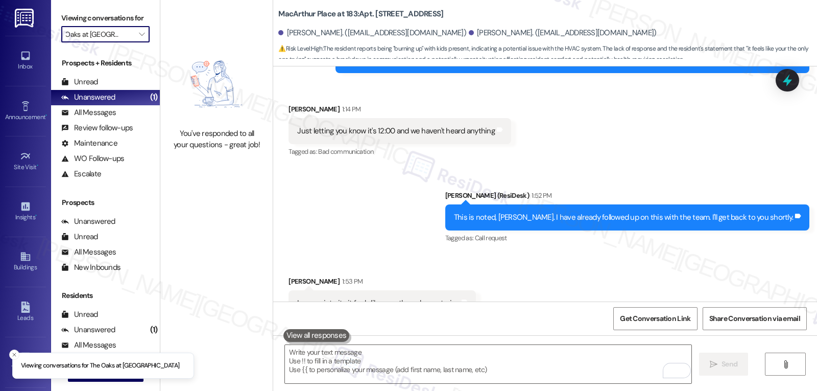
type input "Westmoor"
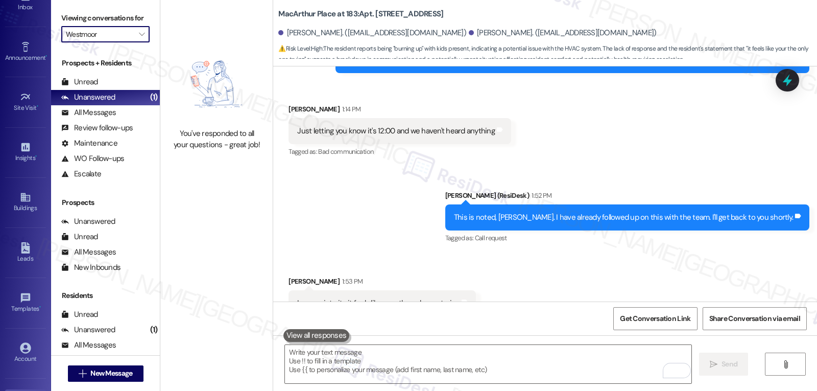
scroll to position [97, 0]
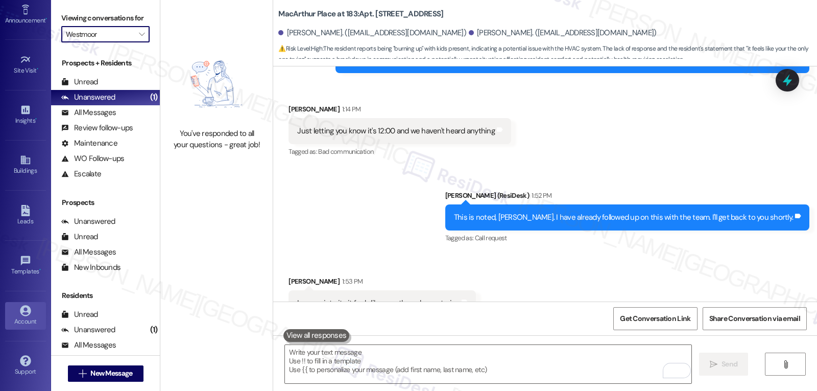
click at [15, 316] on link "Account" at bounding box center [25, 316] width 41 height 28
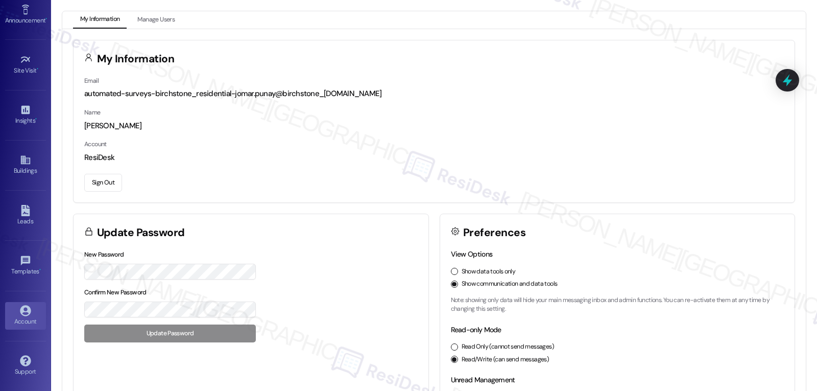
click at [100, 180] on button "Sign Out" at bounding box center [103, 183] width 38 height 18
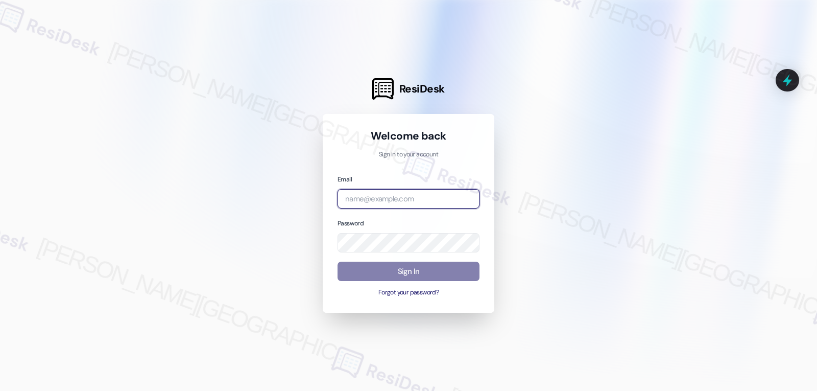
click at [367, 192] on input "email" at bounding box center [409, 199] width 142 height 20
click at [381, 193] on input "email" at bounding box center [409, 199] width 142 height 20
paste input "[EMAIL_ADDRESS][DOMAIN_NAME]"
type input "[EMAIL_ADDRESS][DOMAIN_NAME]"
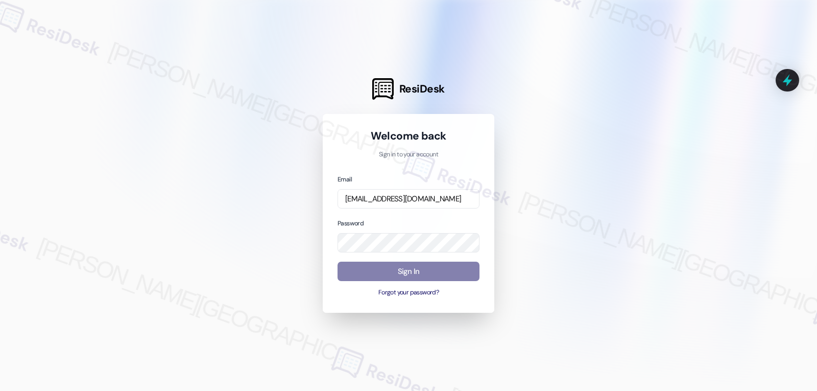
scroll to position [0, 0]
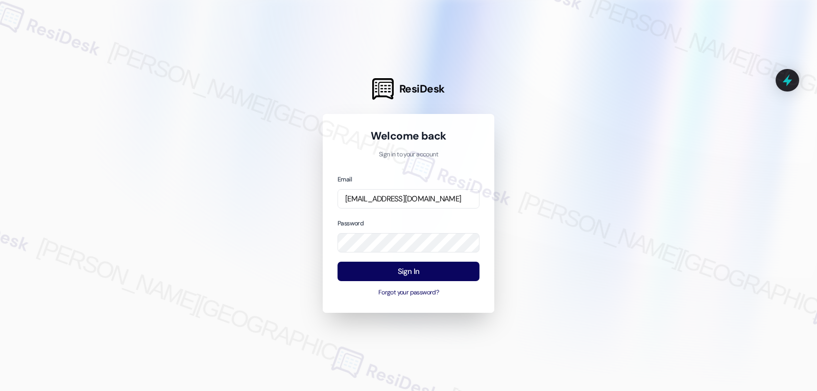
click at [411, 217] on div "Email [EMAIL_ADDRESS][DOMAIN_NAME] Password Sign In Forgot your password?" at bounding box center [409, 236] width 142 height 124
click at [419, 275] on button "Sign In" at bounding box center [409, 272] width 142 height 20
